Goal: Navigation & Orientation: Find specific page/section

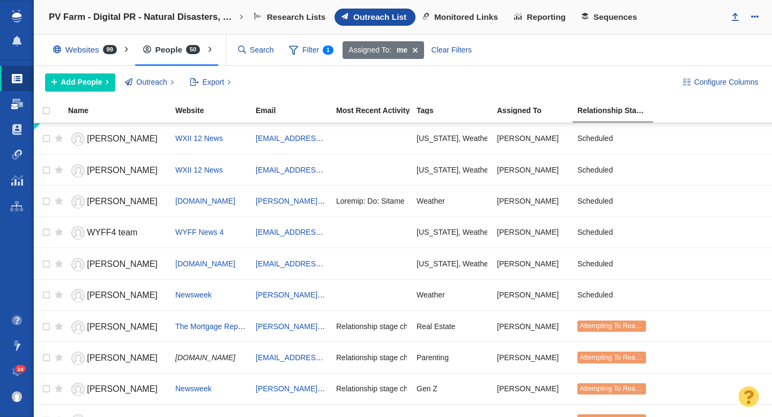
click at [17, 113] on link "Dashboard" at bounding box center [17, 104] width 34 height 26
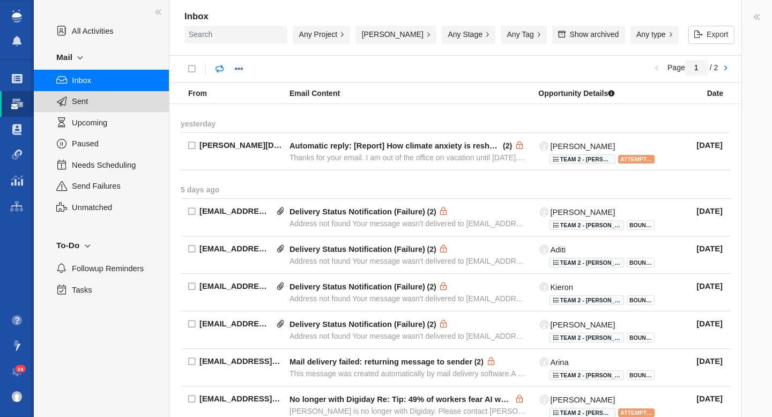
click at [86, 108] on div "Sent" at bounding box center [101, 101] width 135 height 21
